Goal: Task Accomplishment & Management: Use online tool/utility

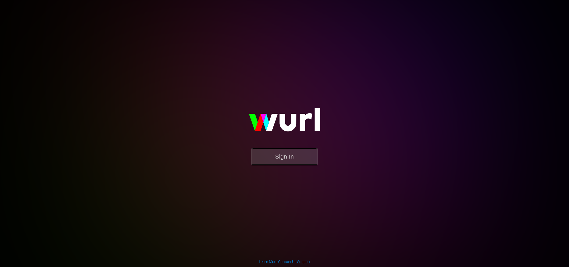
click at [299, 159] on button "Sign In" at bounding box center [285, 156] width 66 height 17
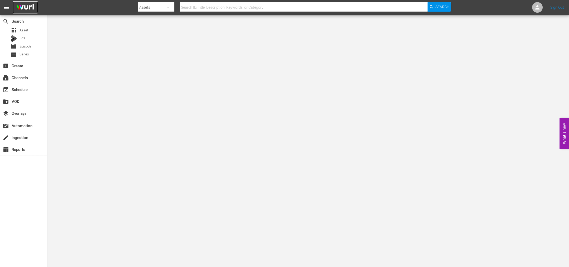
click at [28, 8] on img at bounding box center [25, 7] width 25 height 12
